Goal: Task Accomplishment & Management: Use online tool/utility

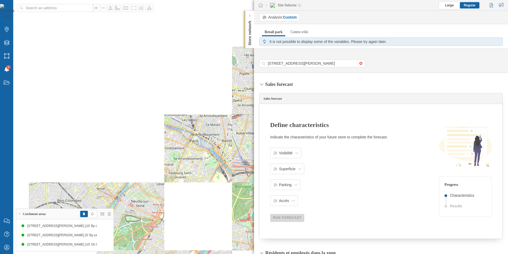
scroll to position [117, 0]
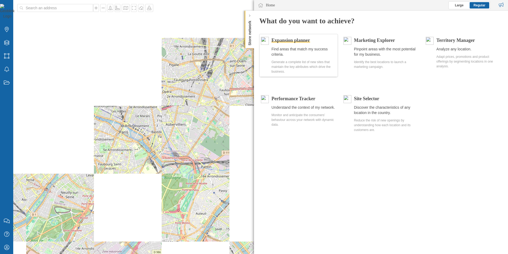
click at [307, 41] on span "Expansion planner" at bounding box center [291, 40] width 39 height 5
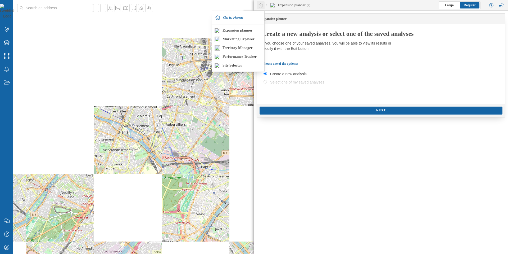
click at [259, 8] on div at bounding box center [261, 5] width 8 height 8
